Goal: Transaction & Acquisition: Download file/media

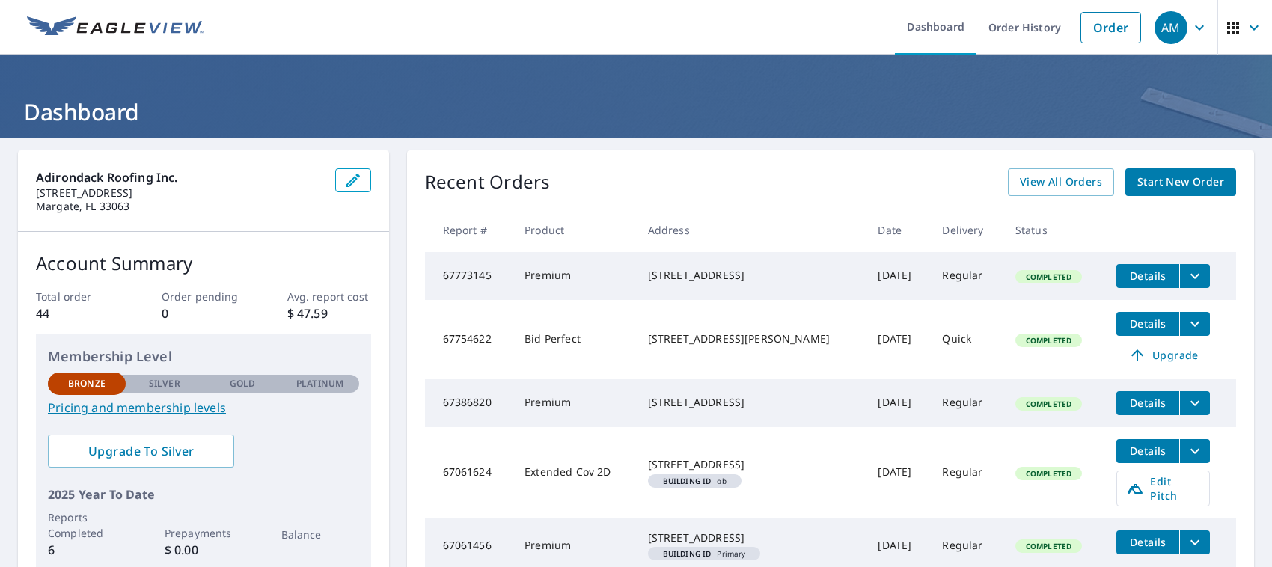
click at [520, 277] on td "Premium" at bounding box center [573, 276] width 123 height 48
click at [1125, 273] on span "Details" at bounding box center [1147, 276] width 45 height 14
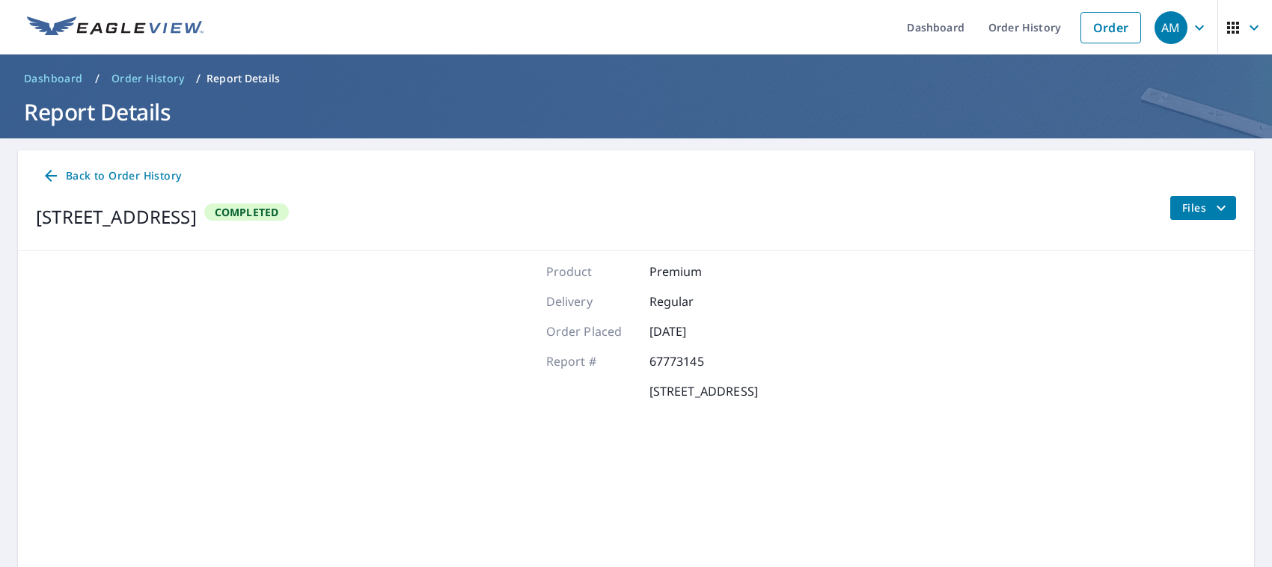
click at [75, 159] on div "Back to Order History [STREET_ADDRESS] Completed Files" at bounding box center [636, 200] width 1236 height 100
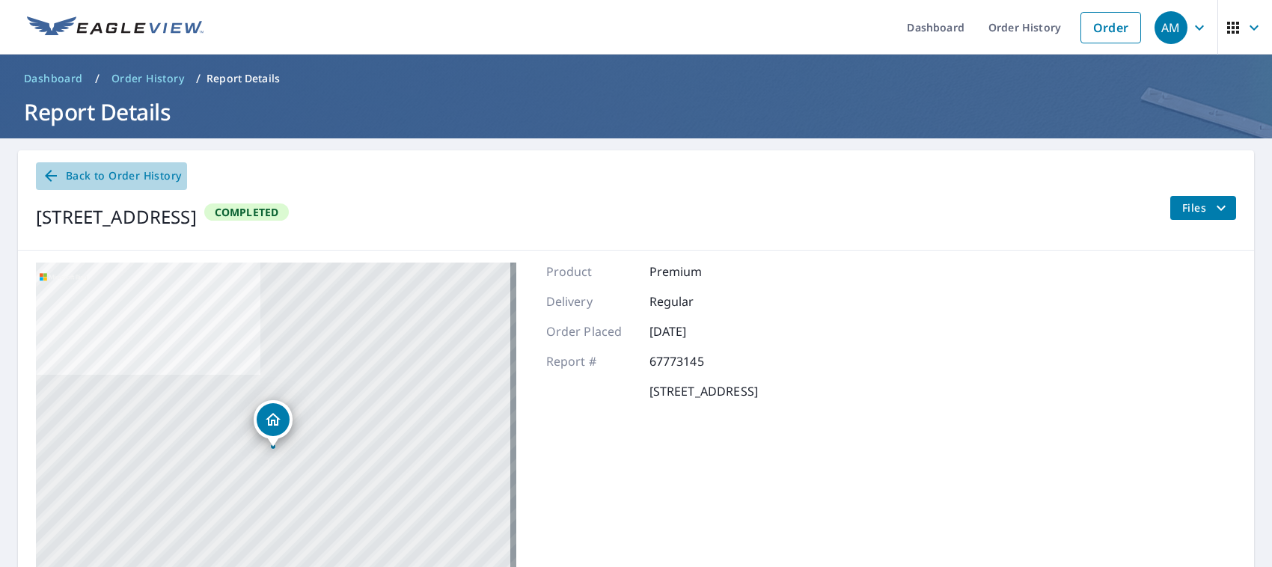
click at [163, 180] on span "Back to Order History" at bounding box center [111, 176] width 139 height 19
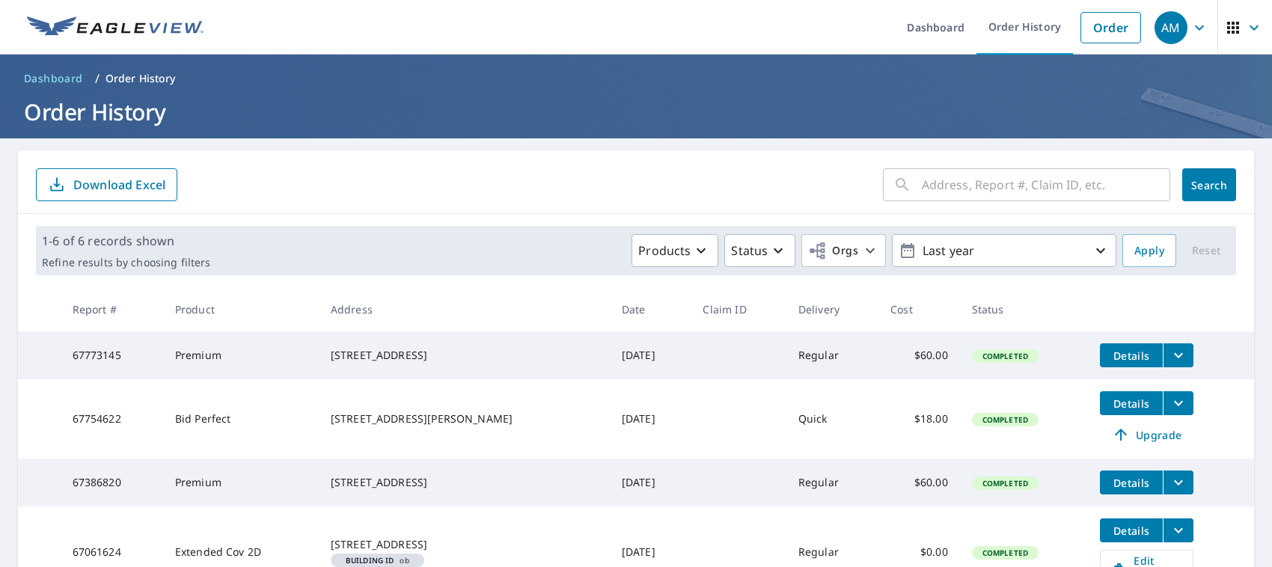
click at [1169, 354] on icon "filesDropdownBtn-67773145" at bounding box center [1178, 355] width 18 height 18
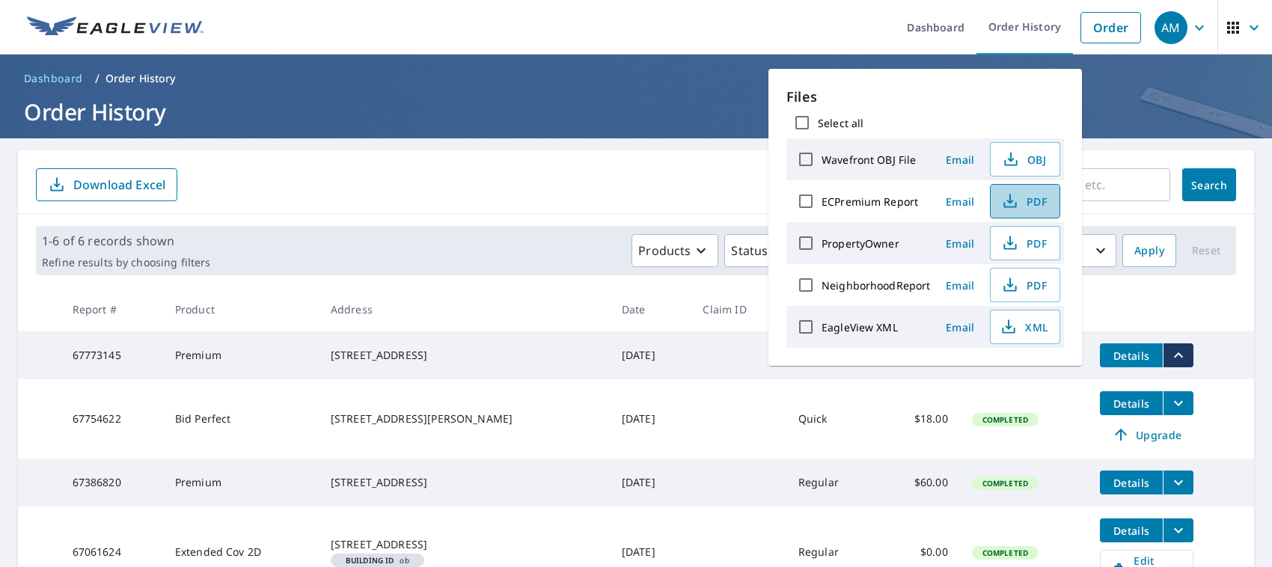
click at [1023, 186] on button "PDF" at bounding box center [1025, 201] width 70 height 34
